Goal: Task Accomplishment & Management: Manage account settings

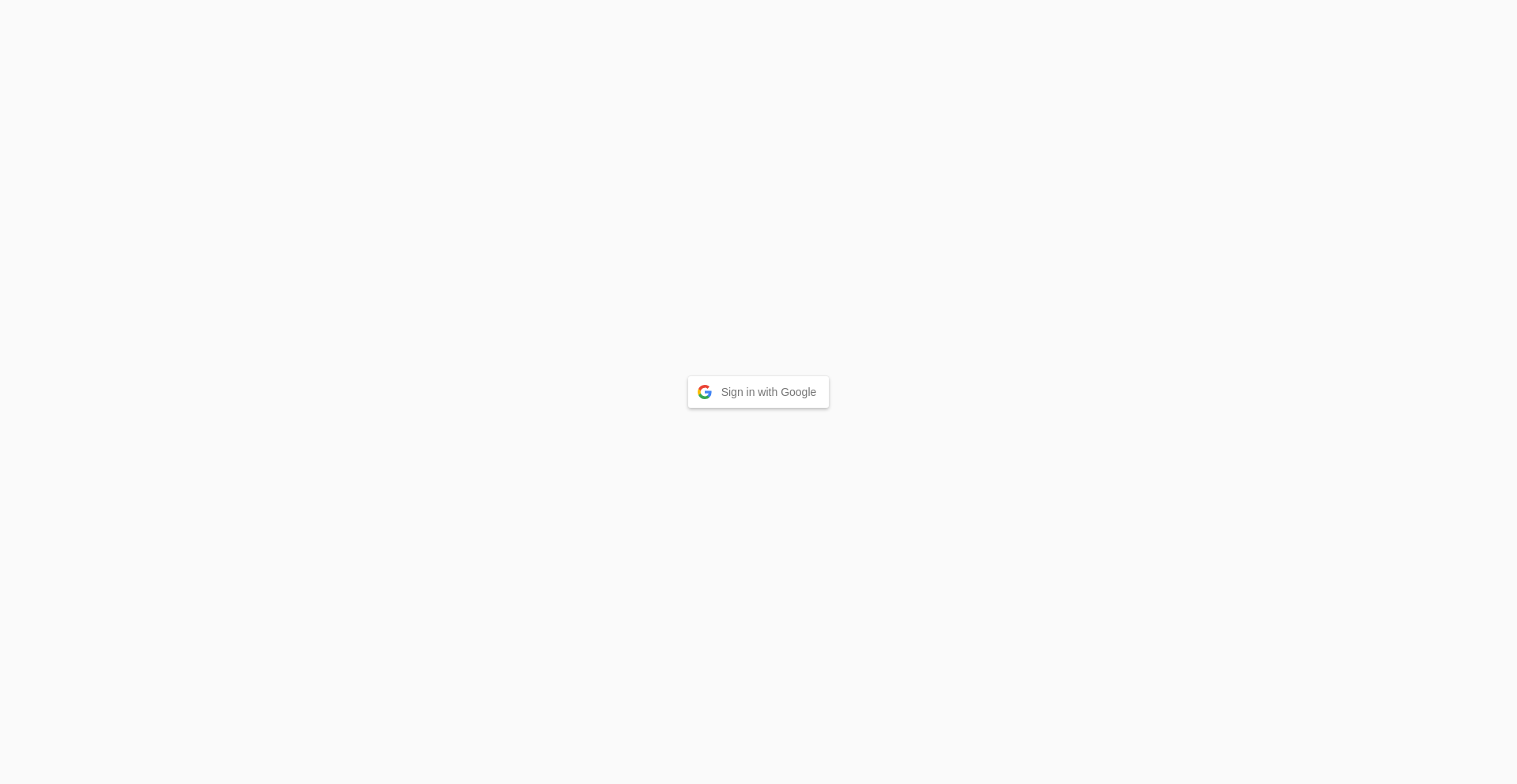
click at [734, 390] on button "Sign in with Google" at bounding box center [759, 392] width 141 height 32
click at [753, 415] on button "Sign in with Google" at bounding box center [759, 409] width 141 height 32
